Goal: Information Seeking & Learning: Learn about a topic

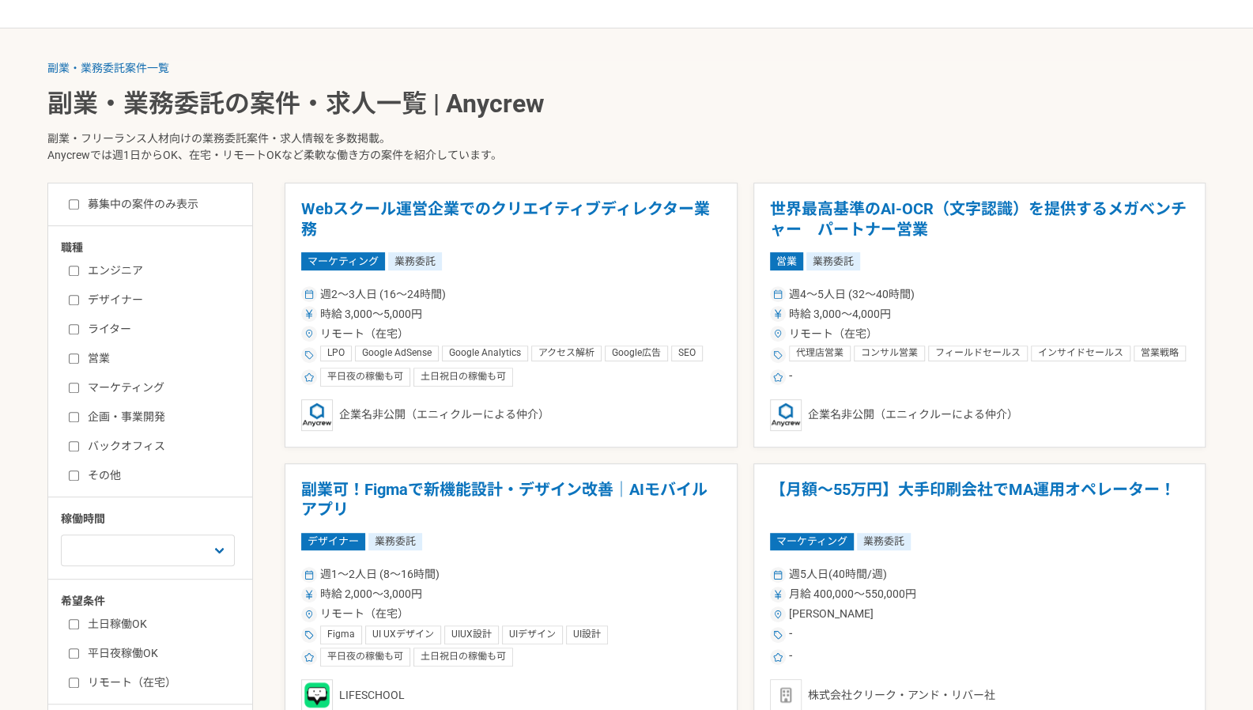
scroll to position [296, 0]
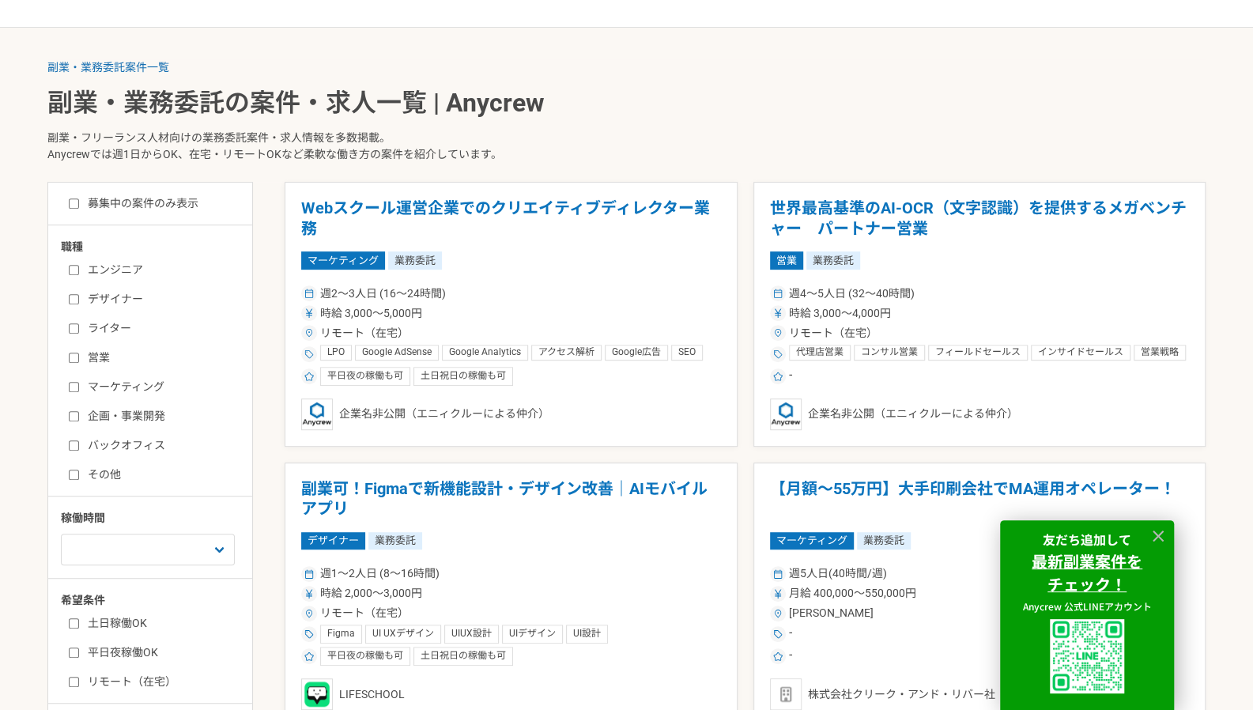
click at [108, 417] on label "企画・事業開発" at bounding box center [160, 416] width 182 height 17
click at [79, 417] on input "企画・事業開発" at bounding box center [74, 416] width 10 height 10
checkbox input "true"
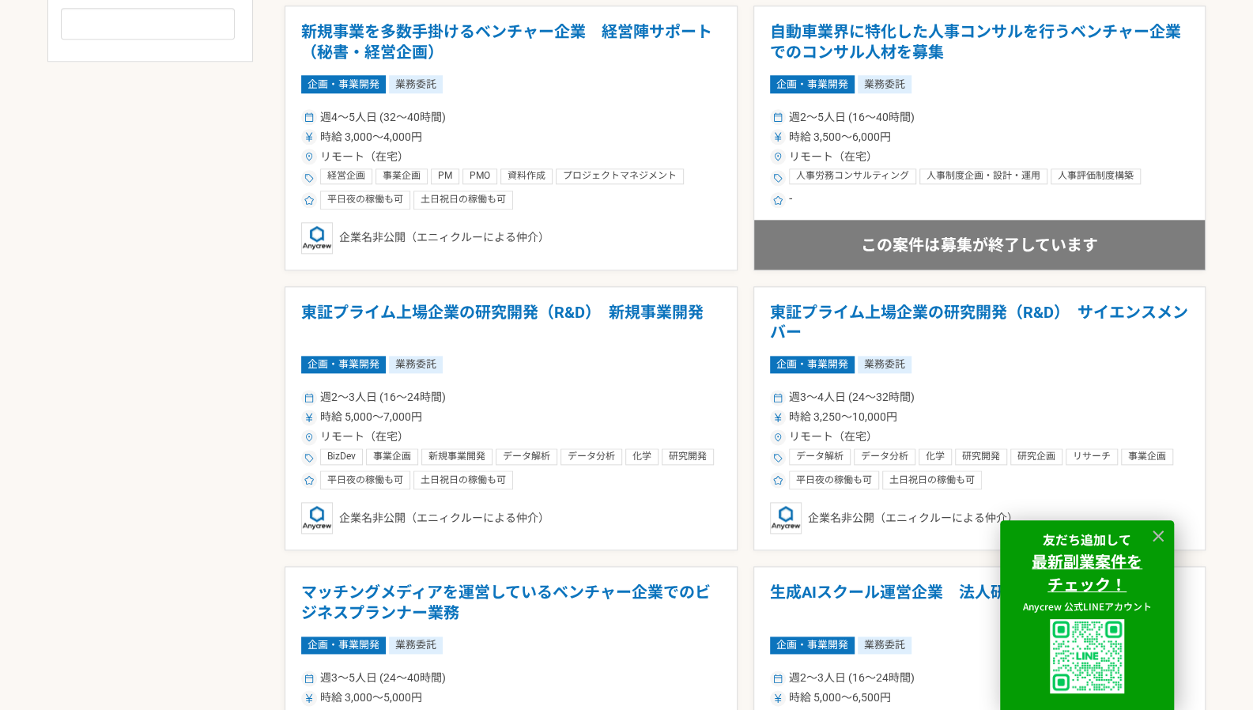
scroll to position [1033, 0]
click at [391, 306] on h1 "東証プライム上場企業の研究開発（R&D）　新規事業開発" at bounding box center [511, 322] width 420 height 40
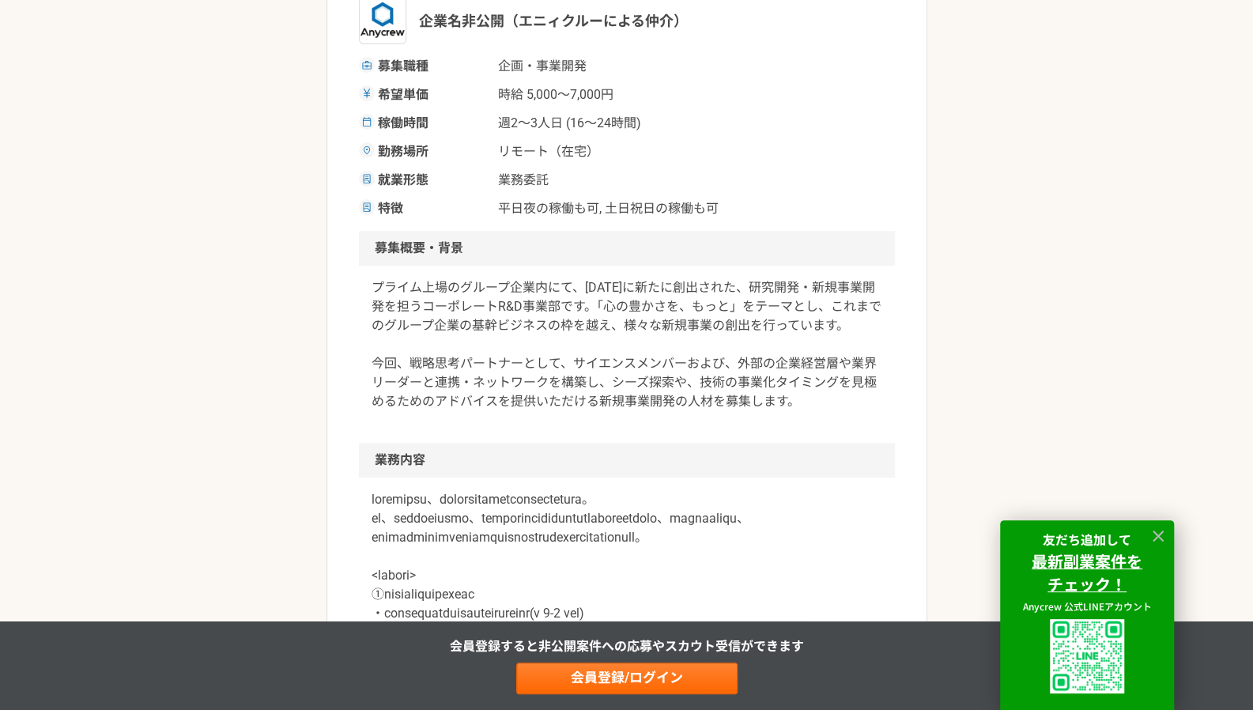
scroll to position [257, 0]
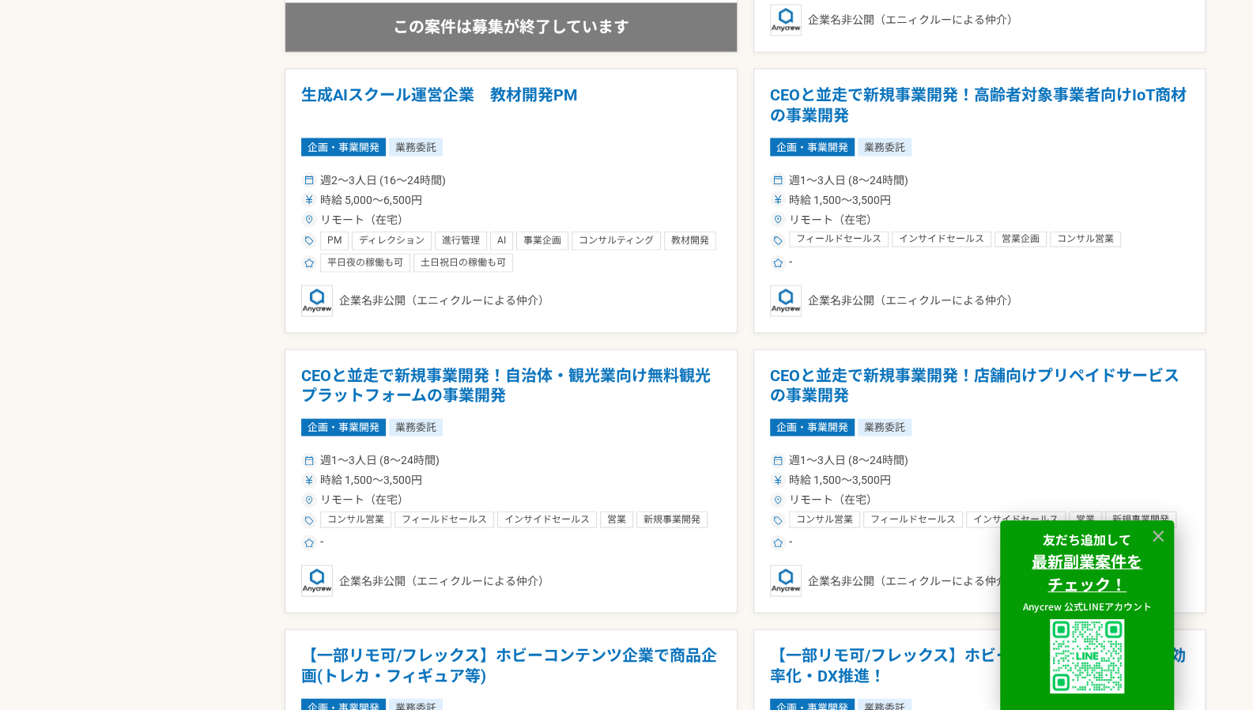
scroll to position [1811, 0]
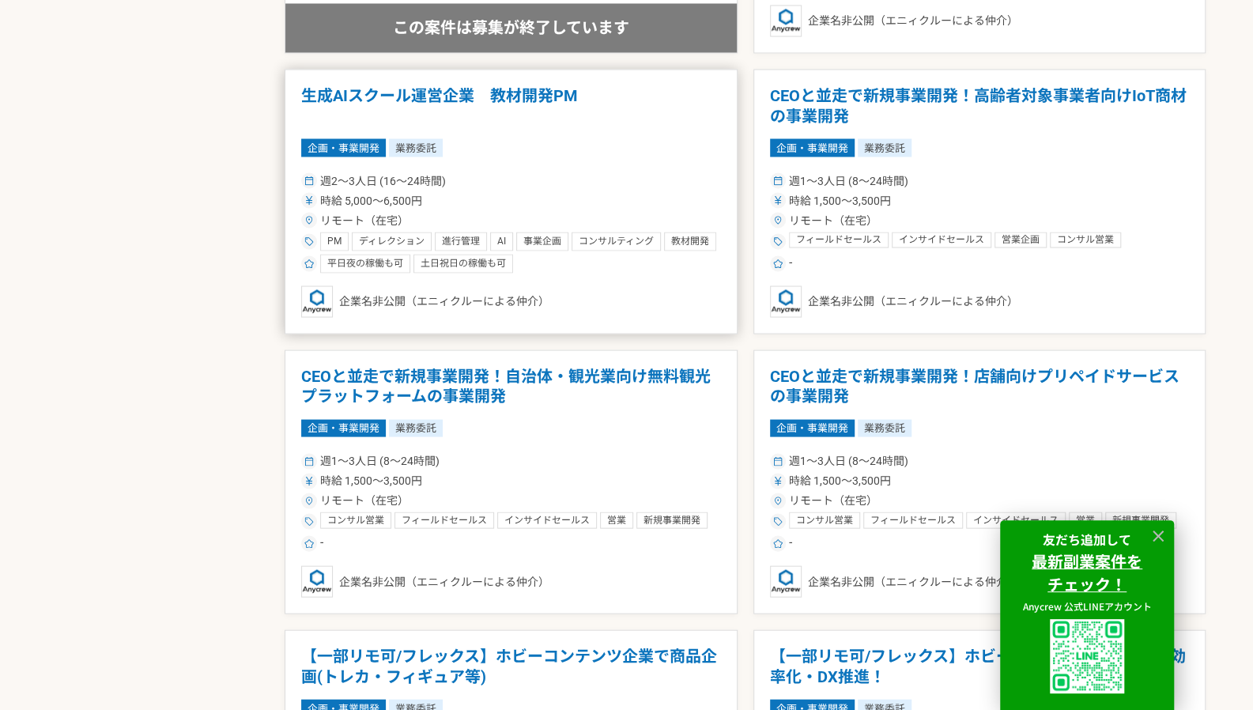
click at [458, 85] on h1 "生成AIスクール運営企業　教材開発PM" at bounding box center [511, 105] width 420 height 40
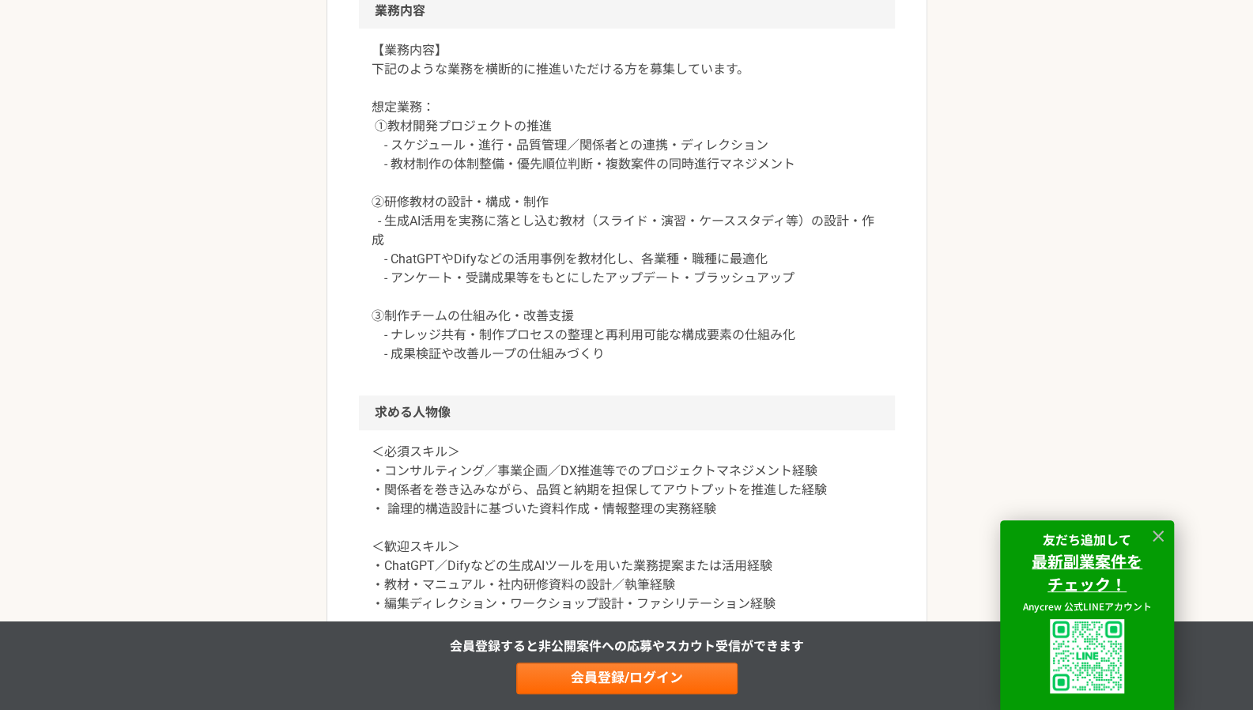
scroll to position [878, 0]
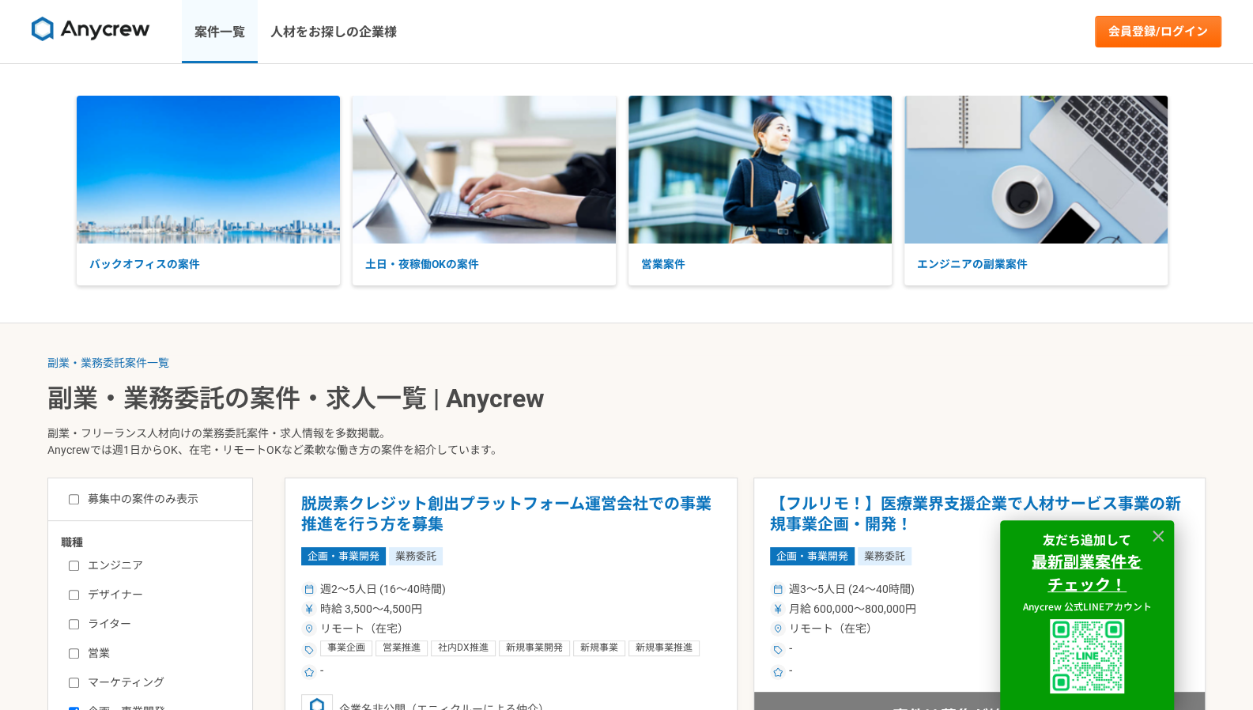
click at [228, 25] on link "案件一覧" at bounding box center [220, 31] width 76 height 63
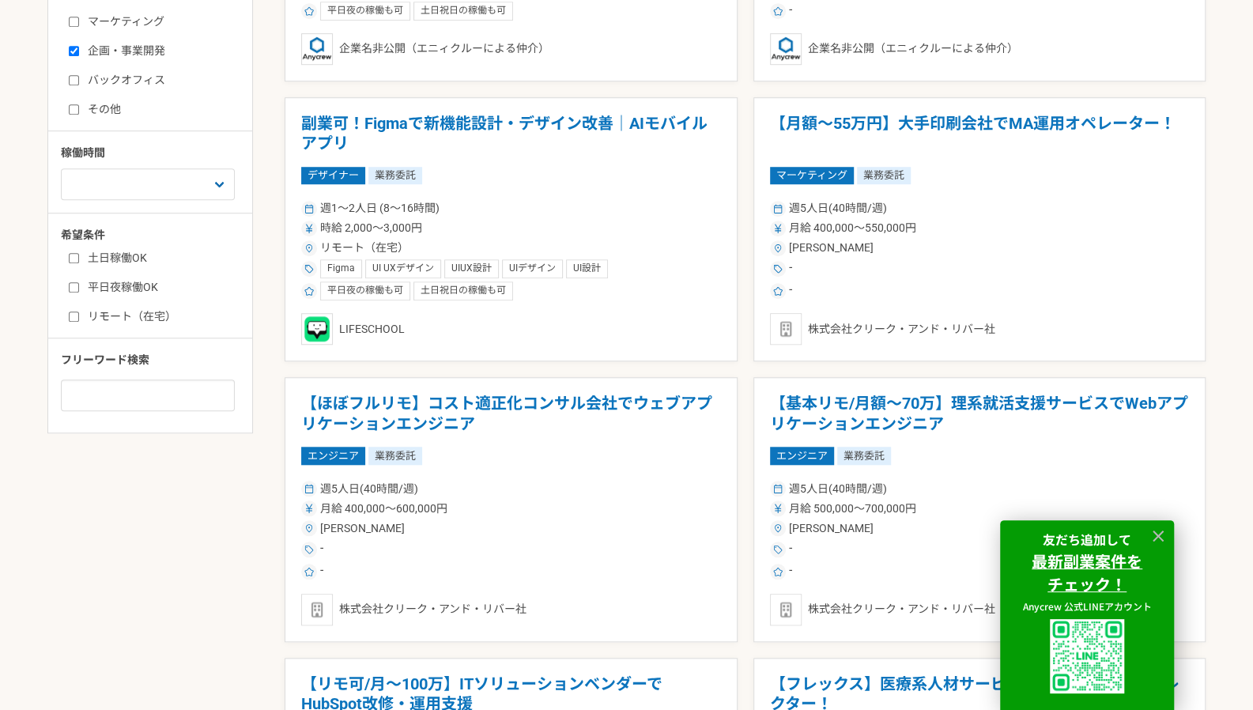
scroll to position [662, 0]
click at [169, 180] on select "週1人日（8時間）以下 週2人日（16時間）以下 週3人日（24時間）以下 週4人日（32時間）以下 週5人日（40時間）以下" at bounding box center [148, 184] width 174 height 32
select select "5"
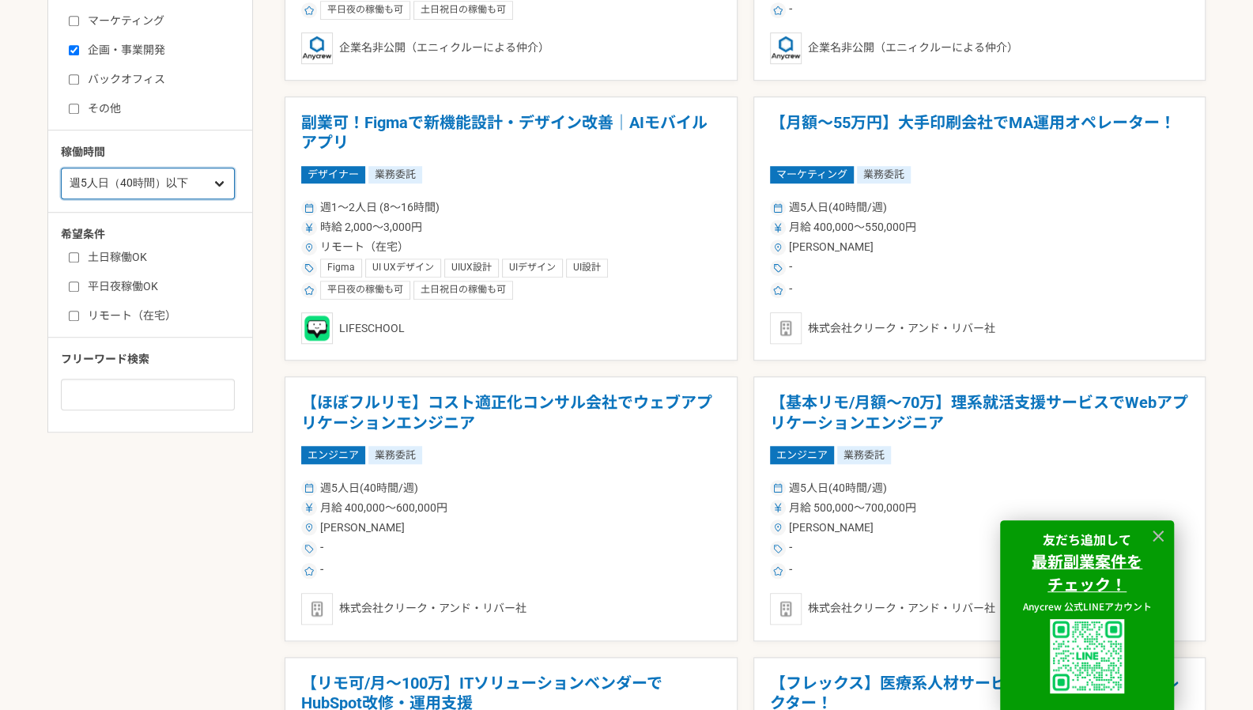
click at [61, 168] on select "週1人日（8時間）以下 週2人日（16時間）以下 週3人日（24時間）以下 週4人日（32時間）以下 週5人日（40時間）以下" at bounding box center [148, 184] width 174 height 32
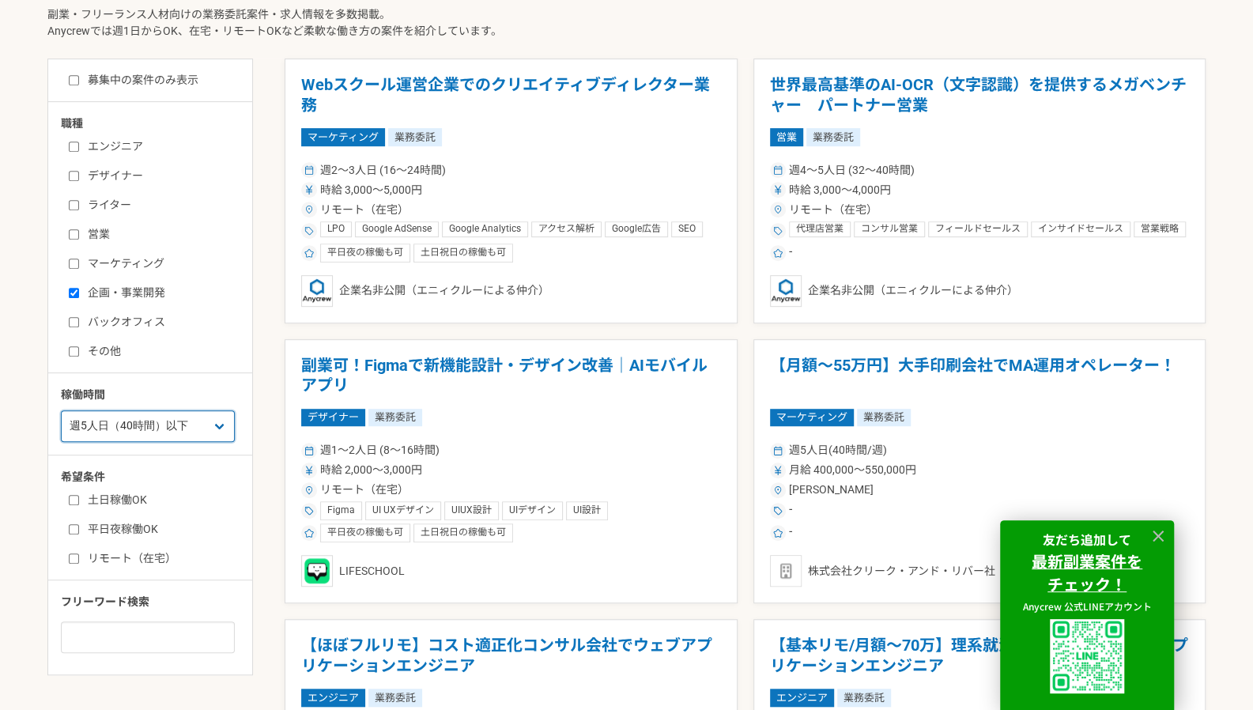
scroll to position [420, 0]
click at [172, 78] on label "募集中の案件のみ表示" at bounding box center [134, 79] width 130 height 17
click at [79, 78] on input "募集中の案件のみ表示" at bounding box center [74, 79] width 10 height 10
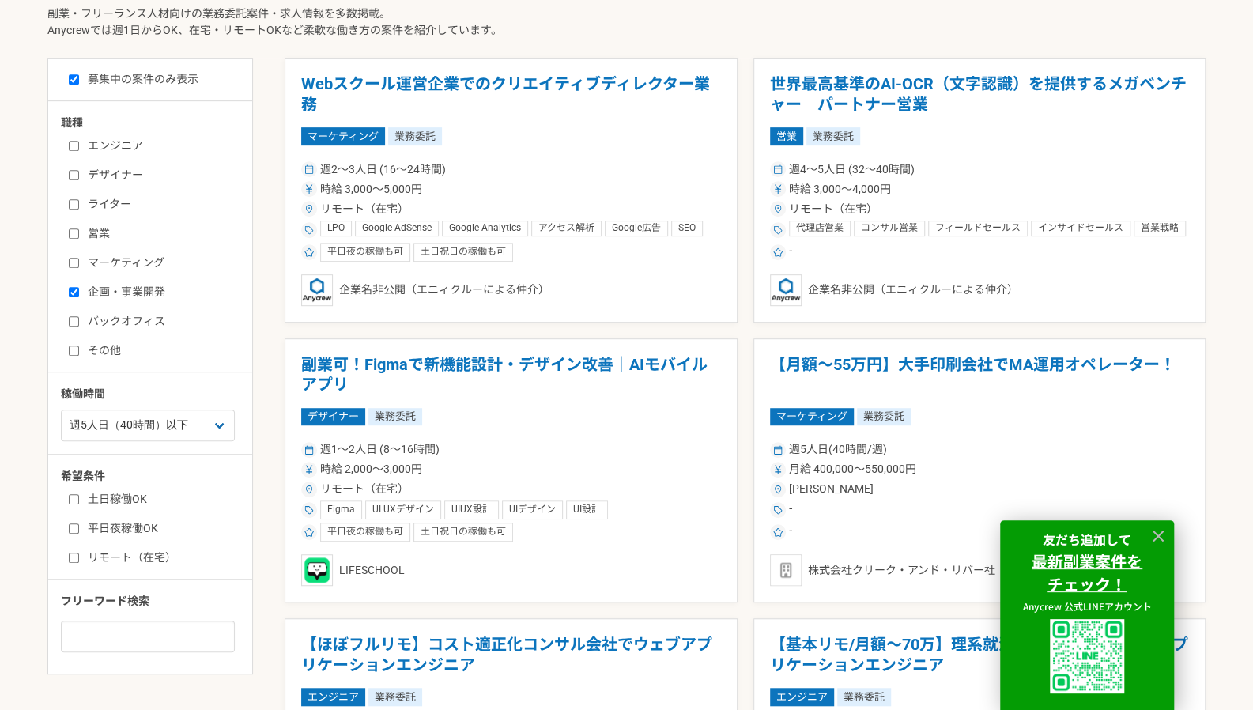
checkbox input "true"
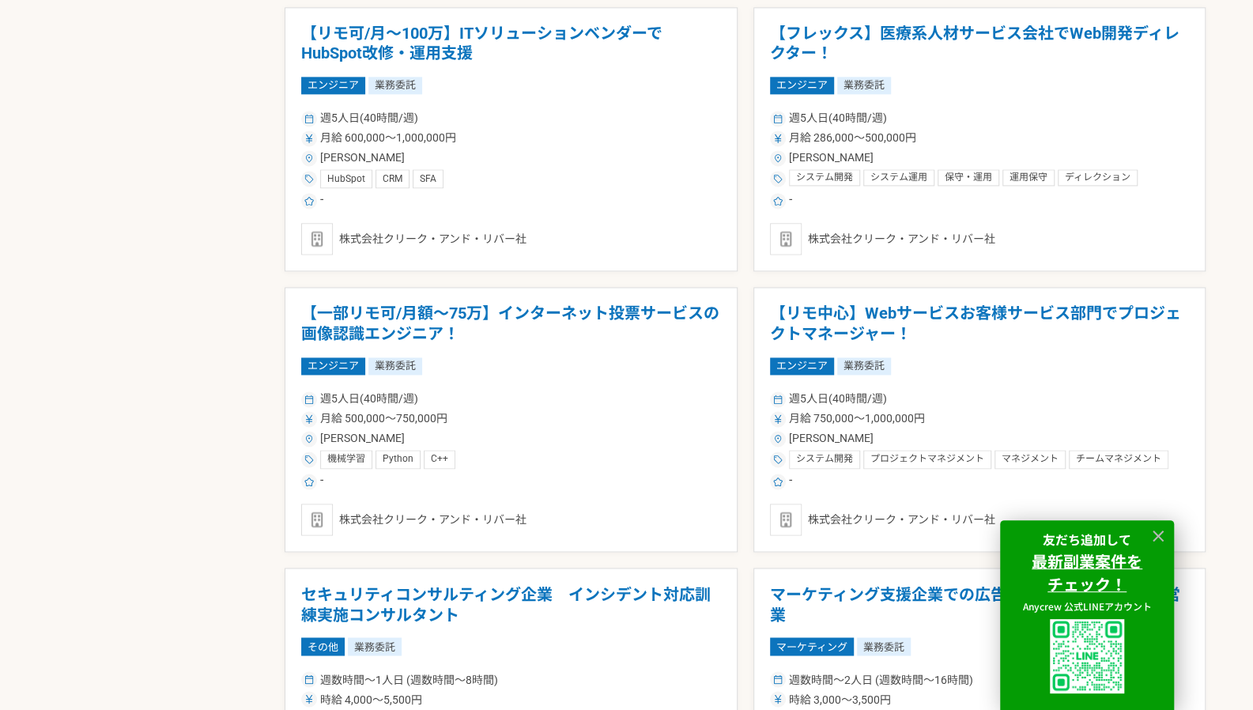
scroll to position [1313, 0]
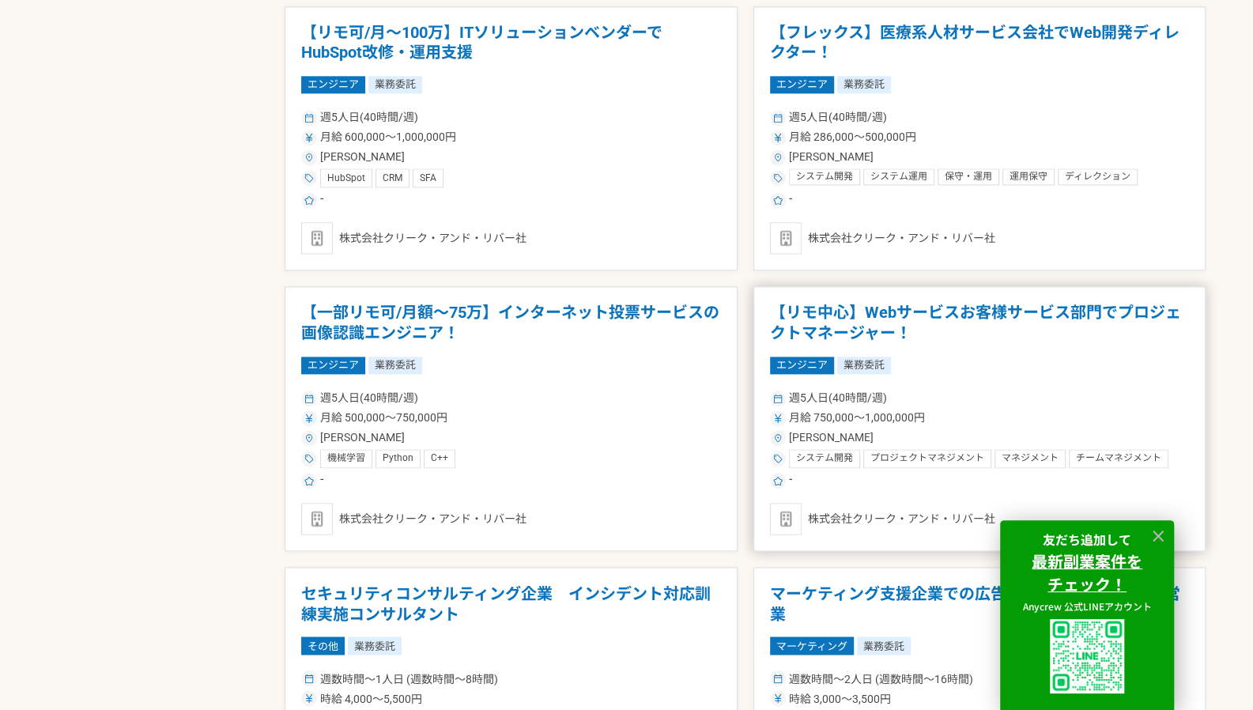
click at [894, 314] on h1 "【リモ中心】Webサービスお客様サービス部門でプロジェクトマネージャー！" at bounding box center [980, 323] width 420 height 40
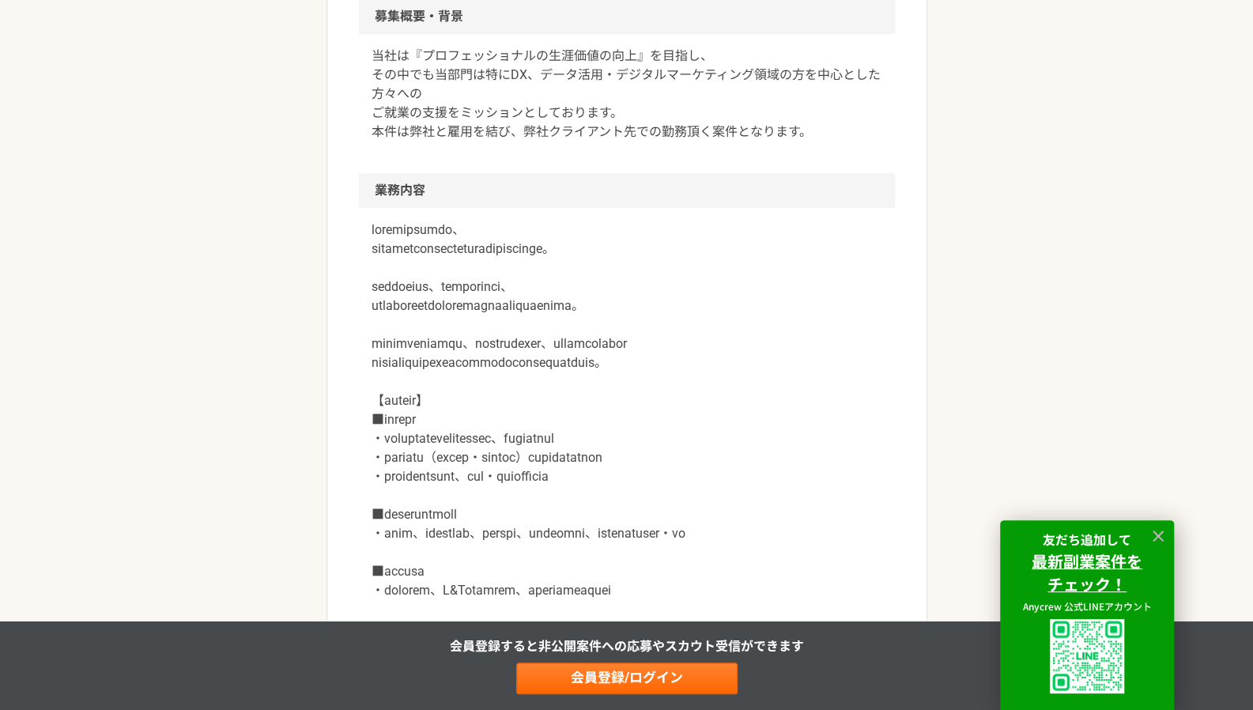
scroll to position [508, 0]
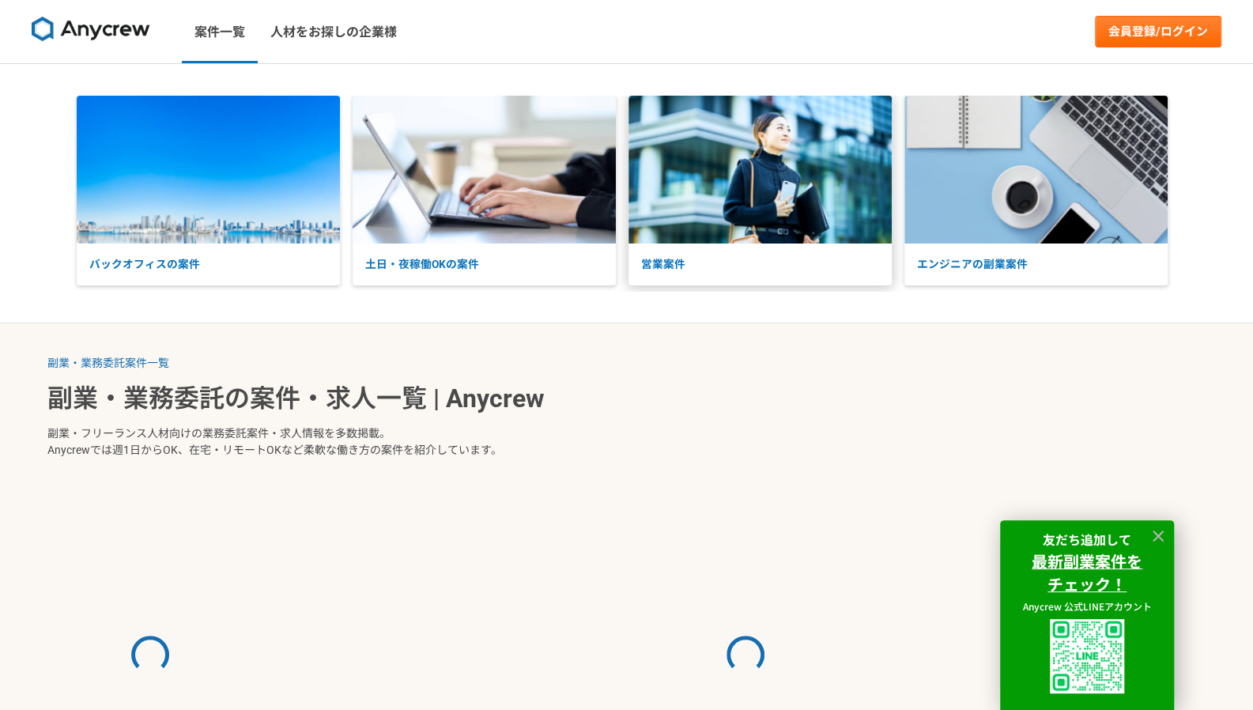
select select "5"
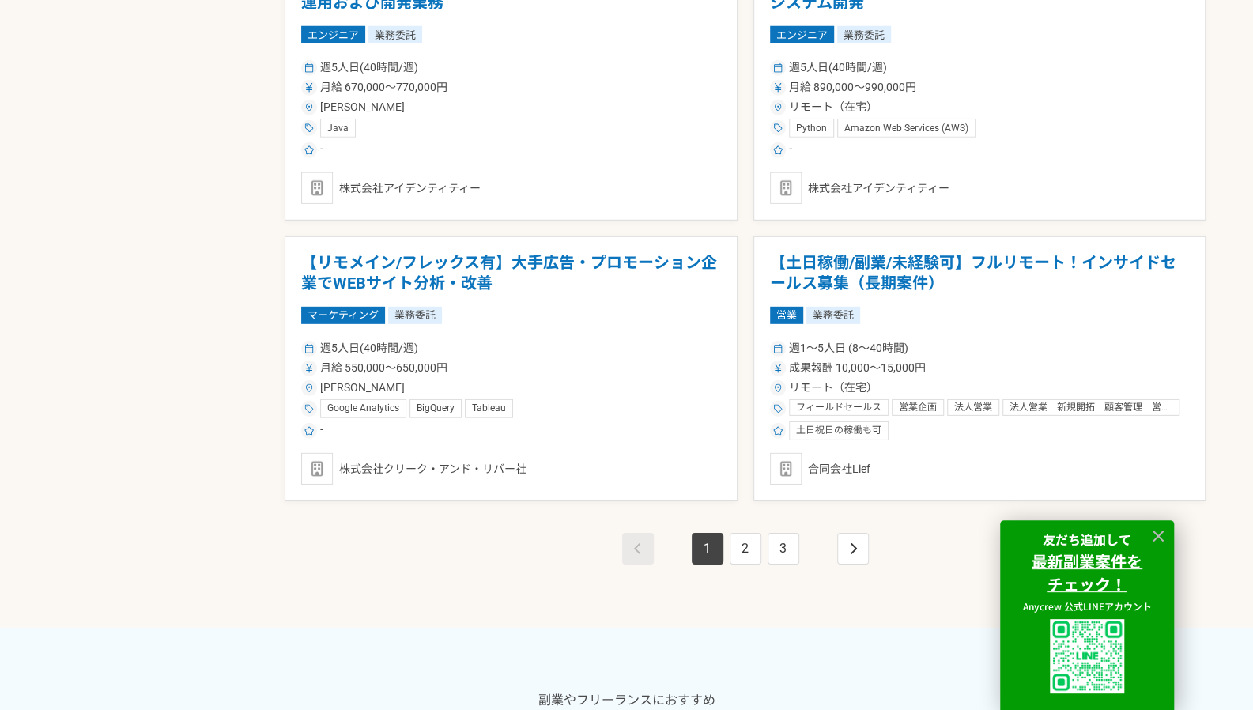
scroll to position [2765, 0]
click at [740, 536] on link "2" at bounding box center [746, 548] width 32 height 32
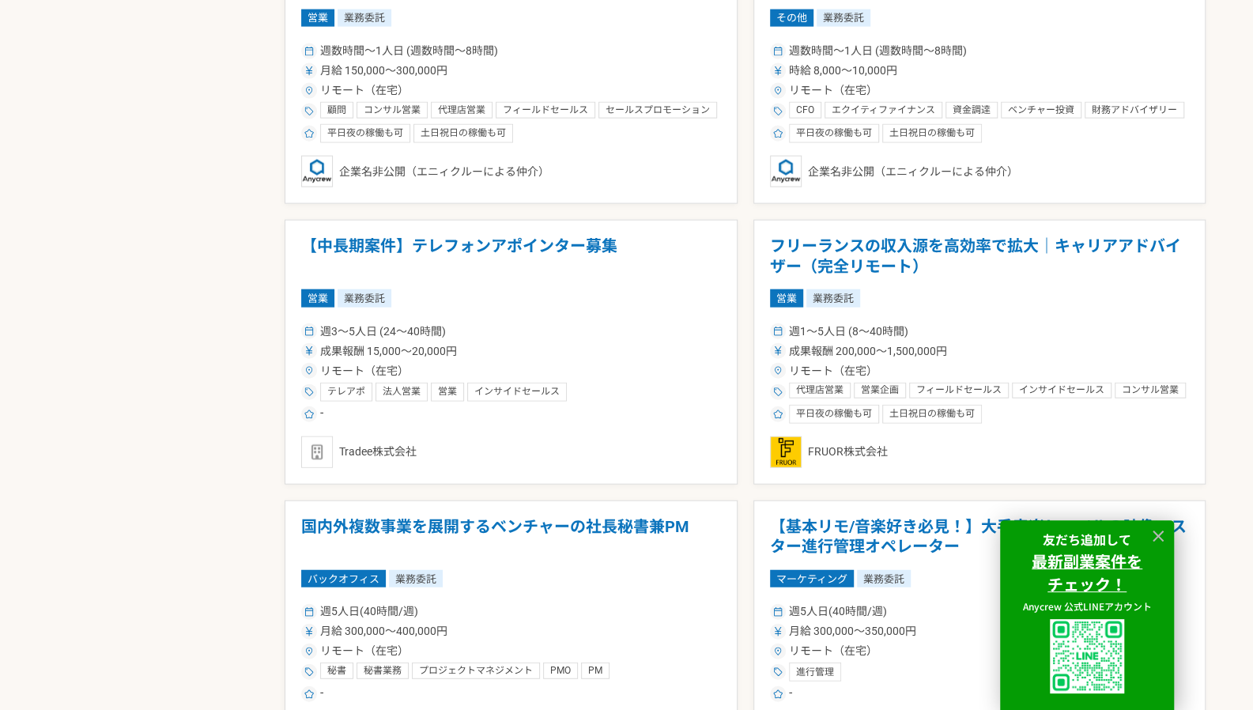
scroll to position [2219, 0]
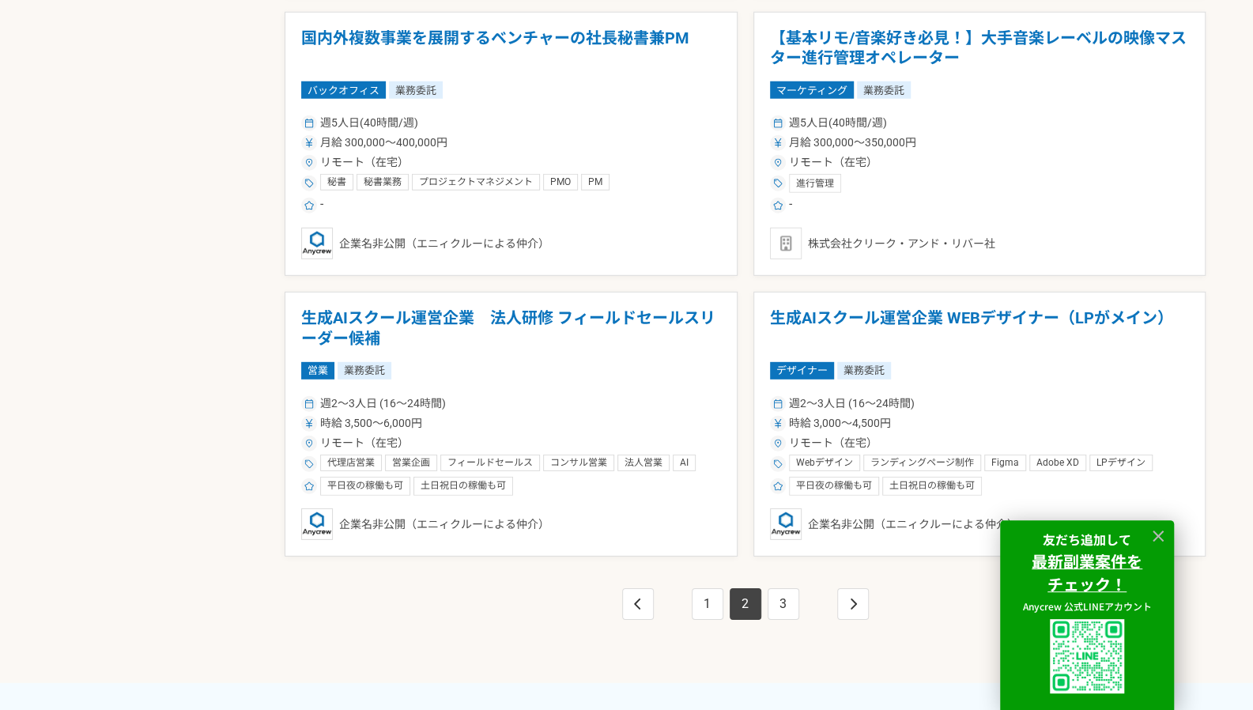
scroll to position [2710, 0]
click at [778, 593] on link "3" at bounding box center [784, 603] width 32 height 32
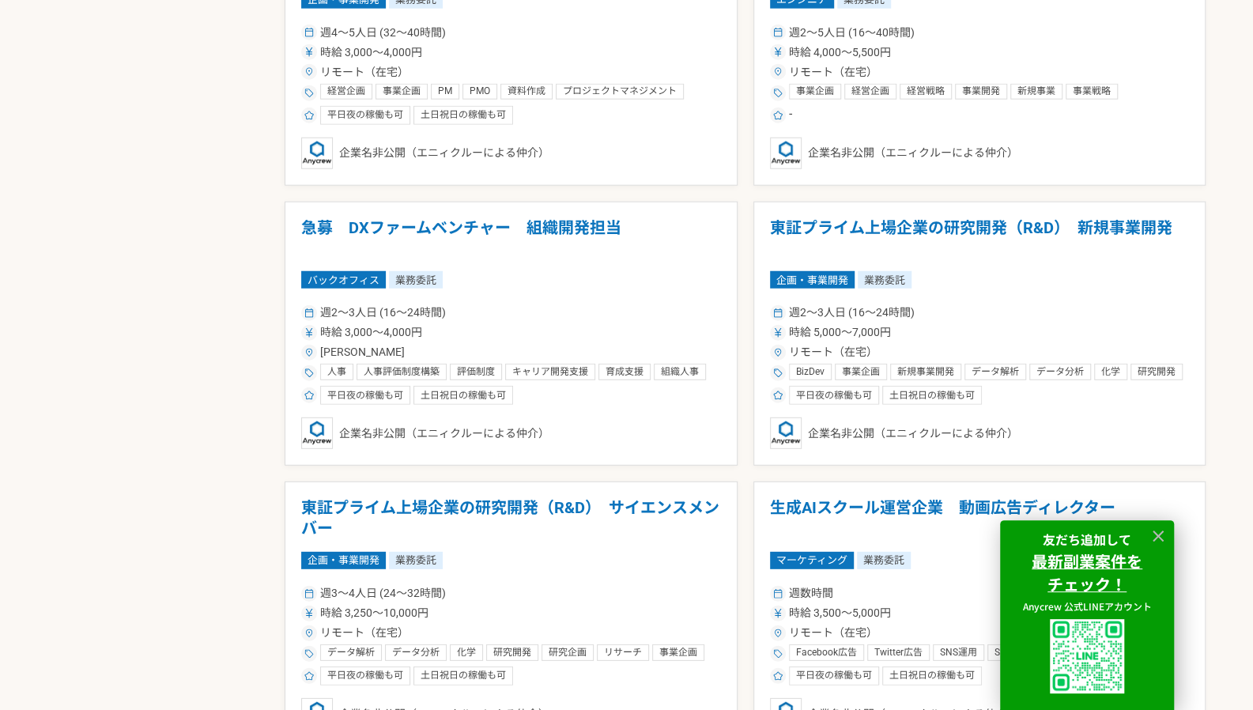
scroll to position [2531, 0]
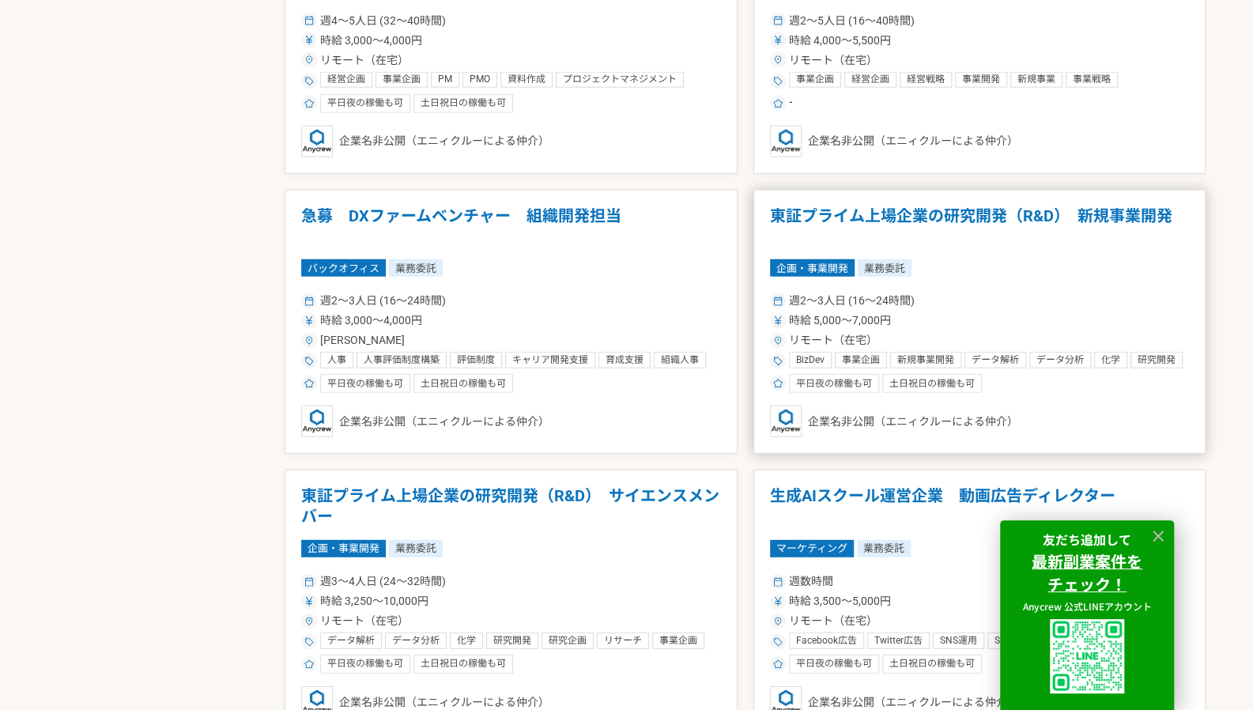
click at [861, 208] on h1 "東証プライム上場企業の研究開発（R&D）　新規事業開発" at bounding box center [980, 226] width 420 height 40
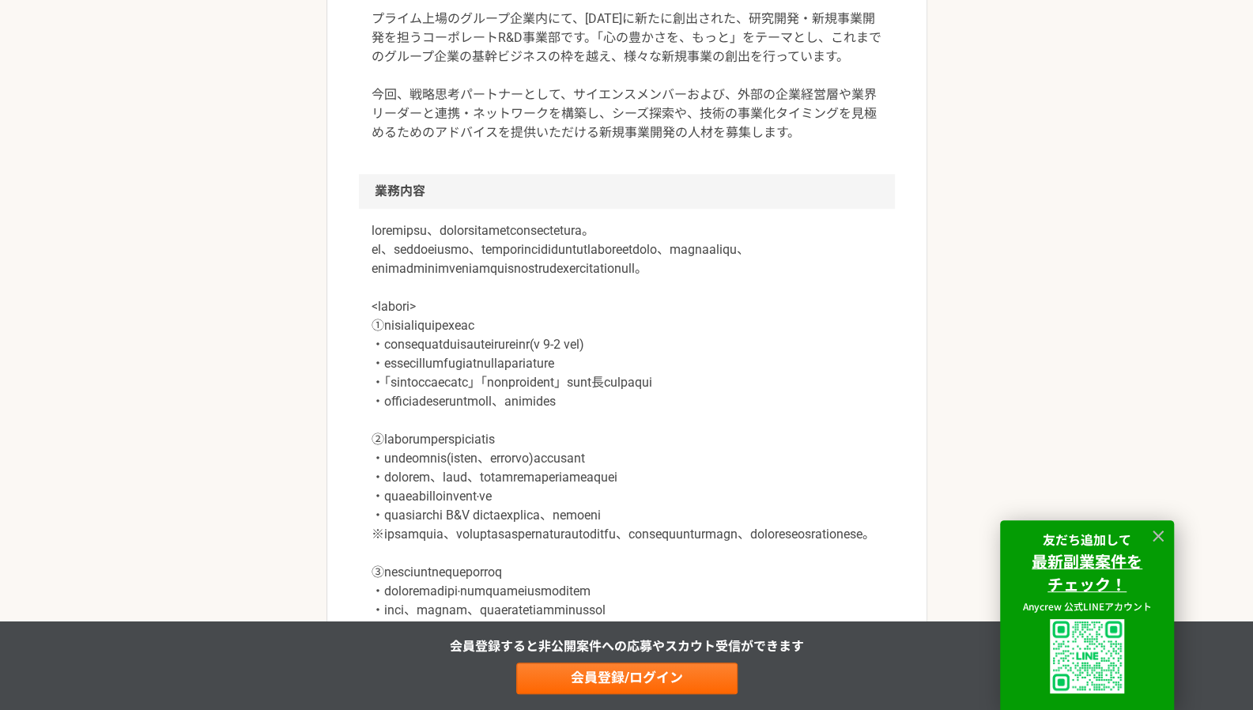
scroll to position [527, 0]
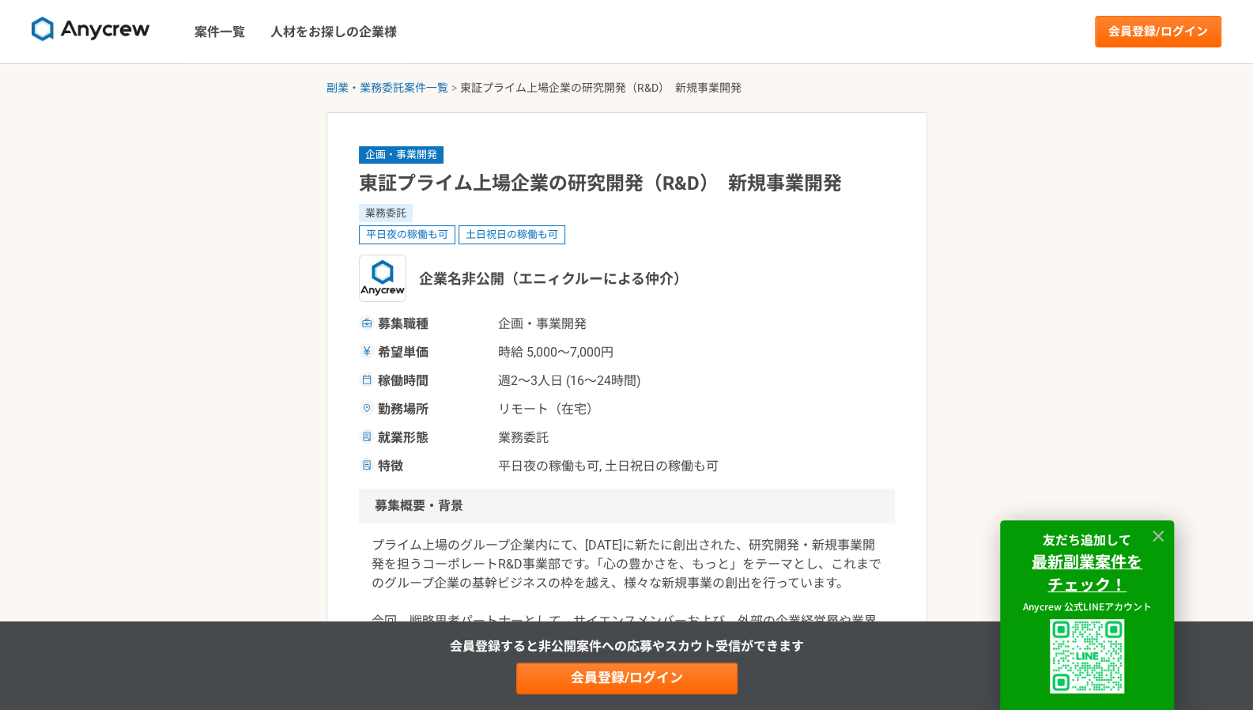
select select "5"
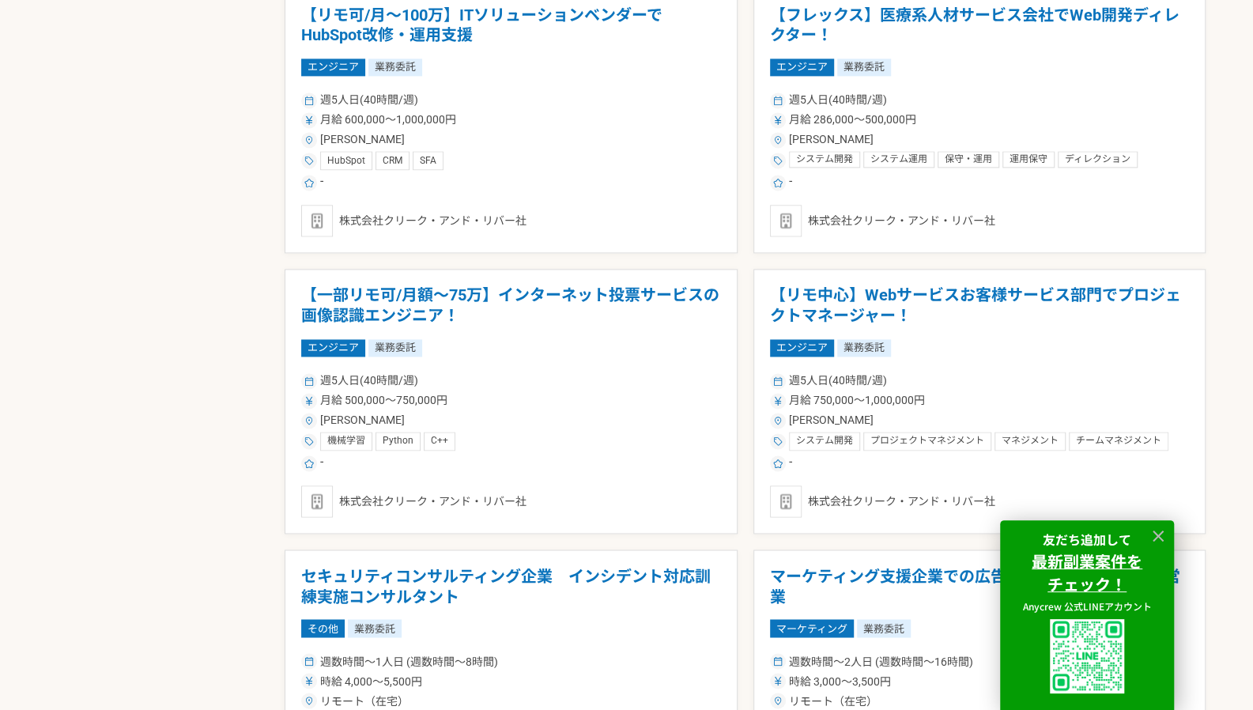
scroll to position [3591, 0]
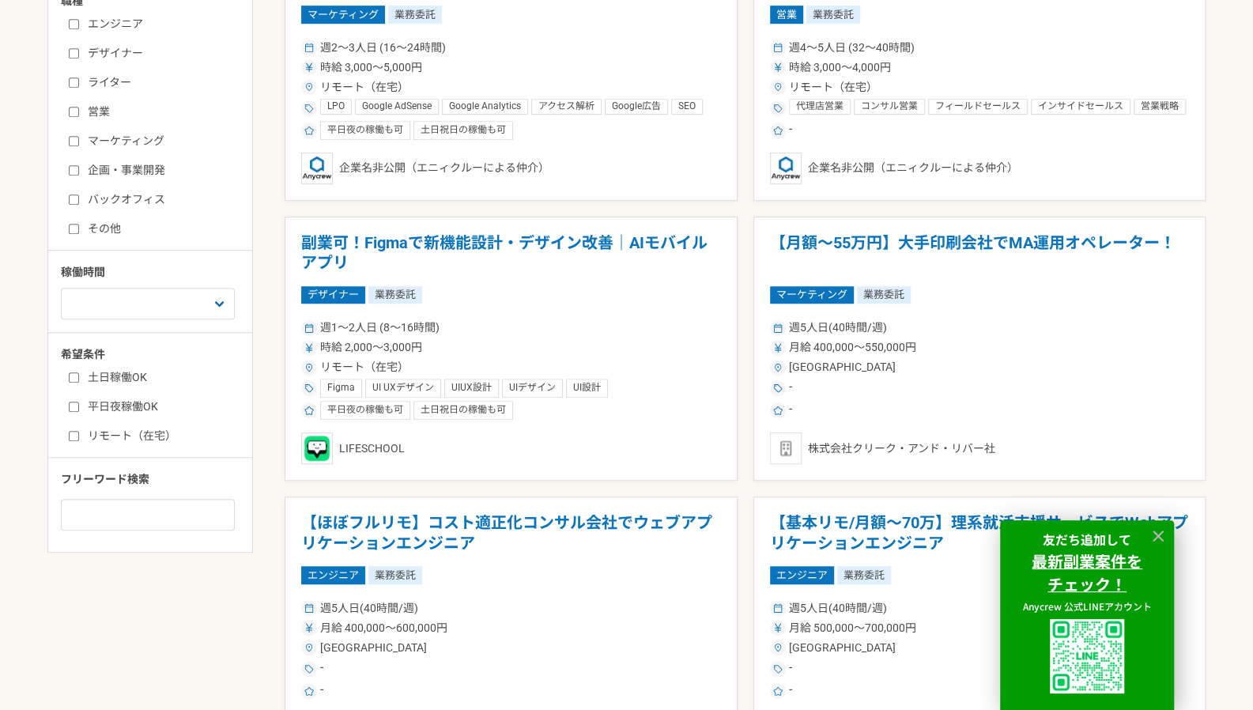
scroll to position [543, 0]
